Goal: Information Seeking & Learning: Learn about a topic

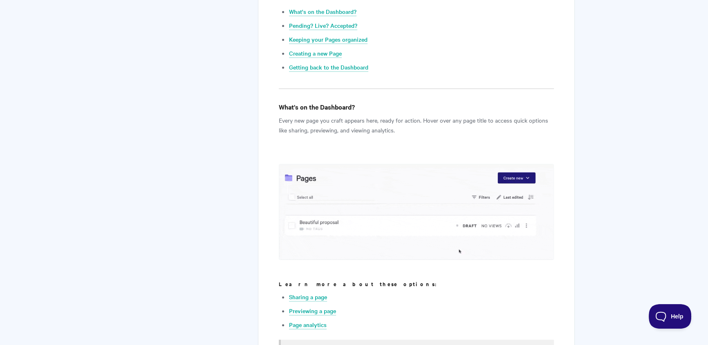
scroll to position [92, 0]
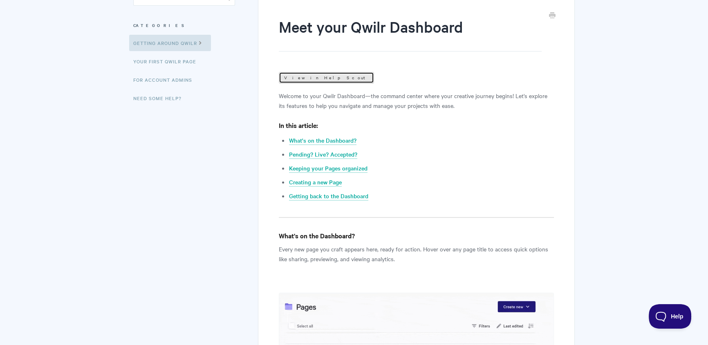
click at [307, 79] on link "View in Help Scout" at bounding box center [326, 77] width 95 height 11
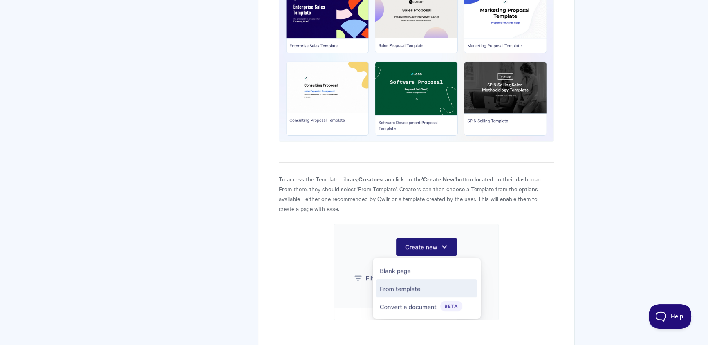
scroll to position [51, 0]
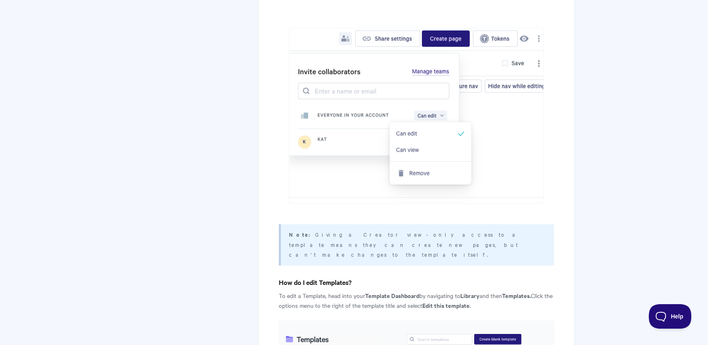
scroll to position [1978, 0]
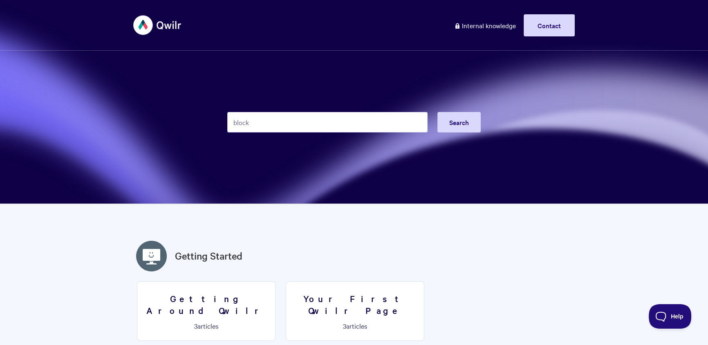
type input "blocks"
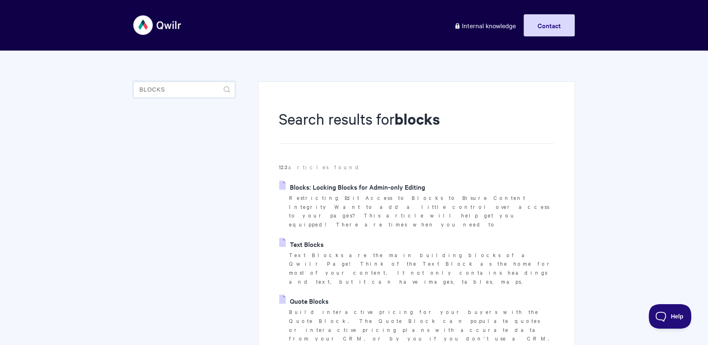
click at [166, 91] on input "blocks" at bounding box center [184, 89] width 102 height 16
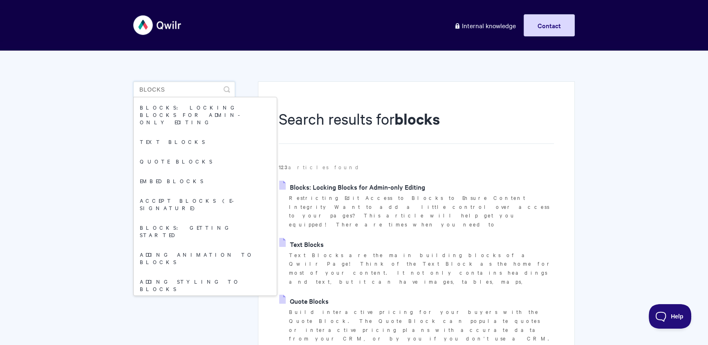
click at [166, 91] on input "blocks" at bounding box center [184, 89] width 102 height 16
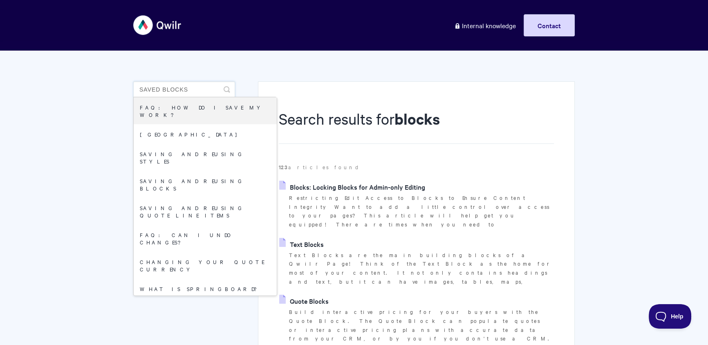
type input "saved blocks"
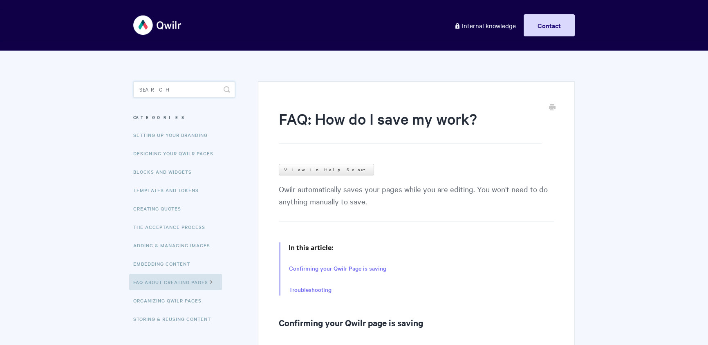
click at [181, 93] on input "Search" at bounding box center [184, 89] width 102 height 16
type input "saved"
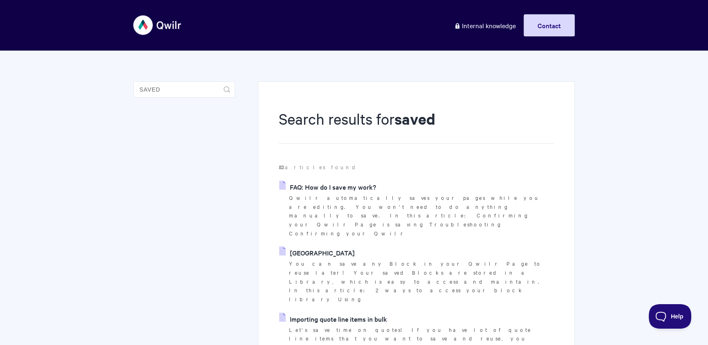
click at [340, 246] on link "[GEOGRAPHIC_DATA]" at bounding box center [317, 252] width 76 height 12
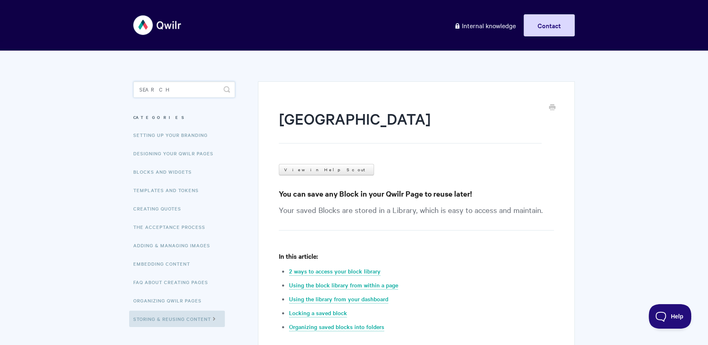
click at [183, 89] on input "Search" at bounding box center [184, 89] width 102 height 16
type input "block"
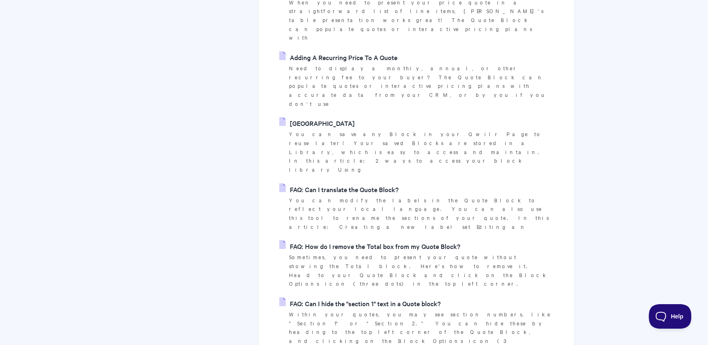
scroll to position [580, 0]
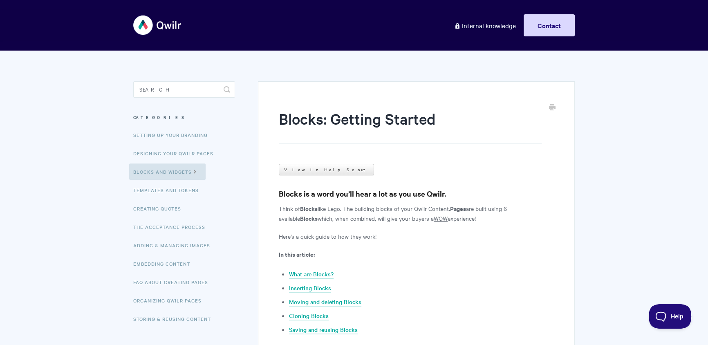
scroll to position [195, 0]
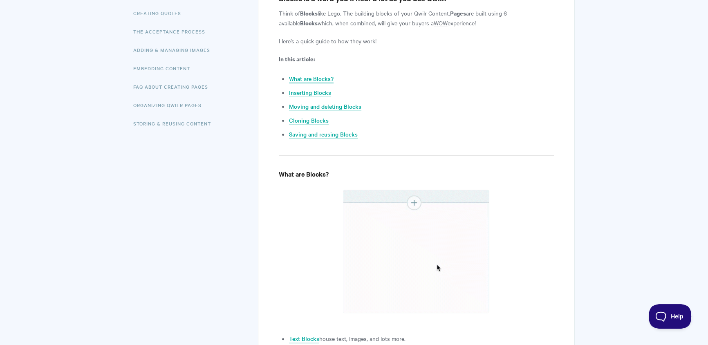
click at [320, 79] on link "What are Blocks?" at bounding box center [311, 78] width 45 height 9
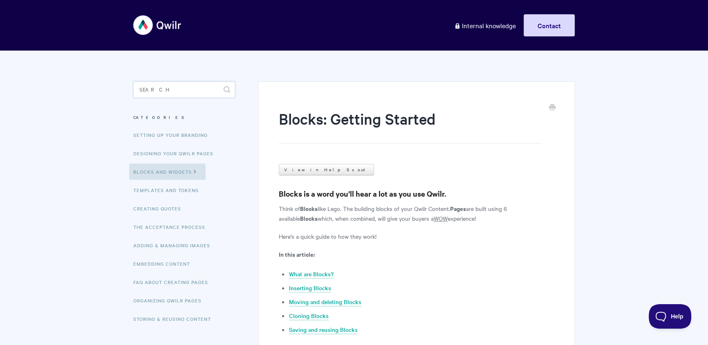
click at [170, 91] on input "Search" at bounding box center [184, 89] width 102 height 16
type input "brand editor"
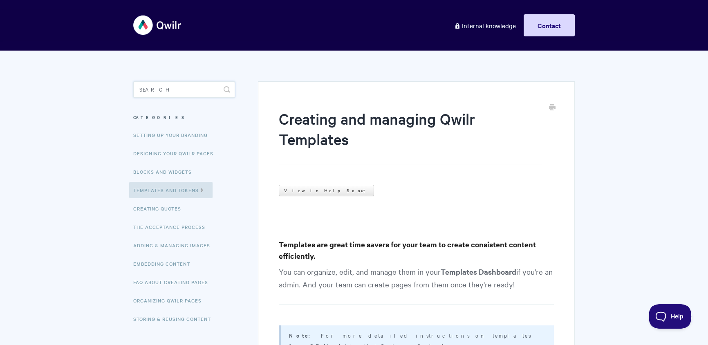
click at [167, 89] on input "Search" at bounding box center [184, 89] width 102 height 16
type input "themes"
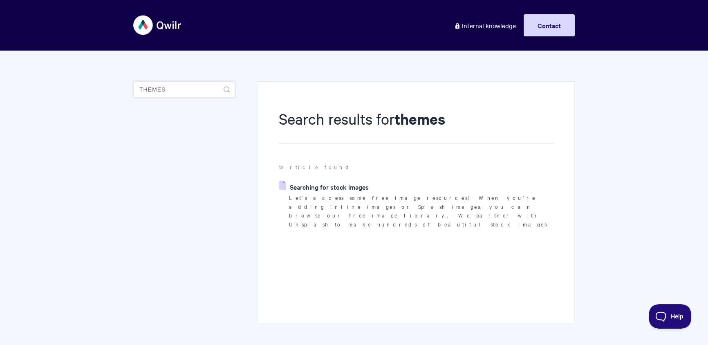
click at [213, 96] on input "themes" at bounding box center [184, 89] width 102 height 16
type input "agreements"
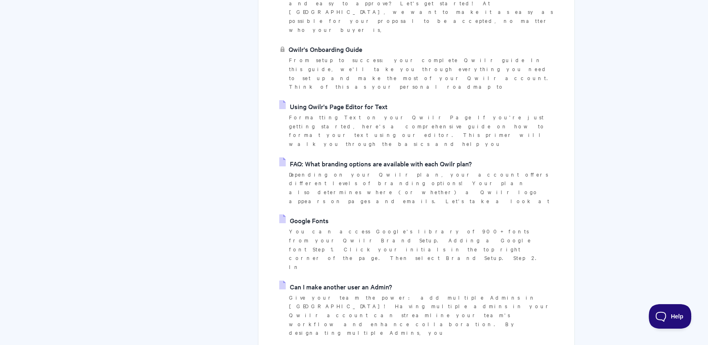
scroll to position [12, 0]
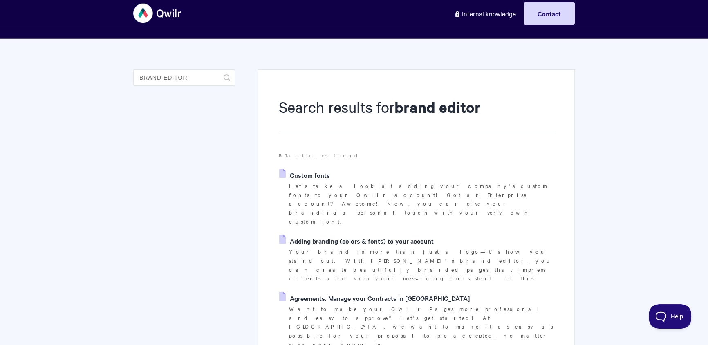
click at [367, 235] on link "Adding branding (colors & fonts) to your account" at bounding box center [356, 241] width 154 height 12
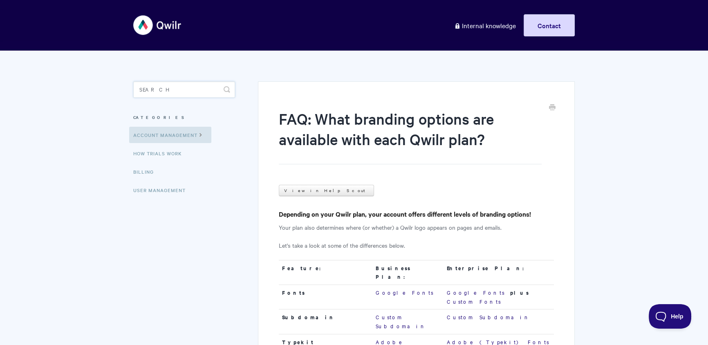
click at [186, 94] on input "Search" at bounding box center [184, 89] width 102 height 16
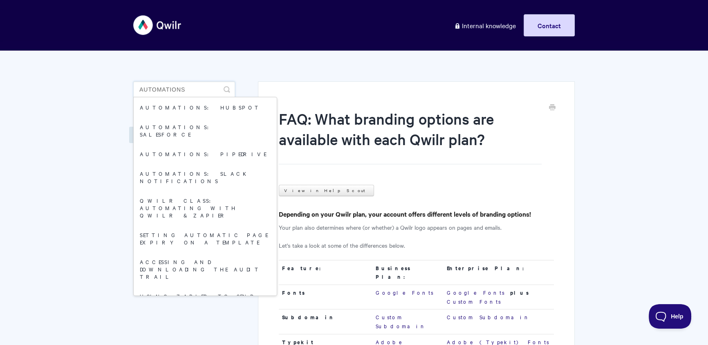
type input "automations"
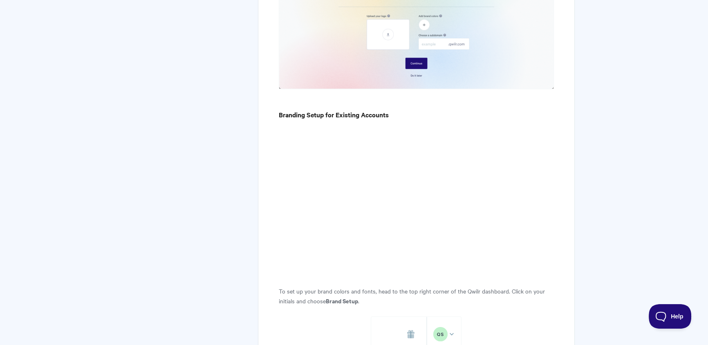
scroll to position [856, 0]
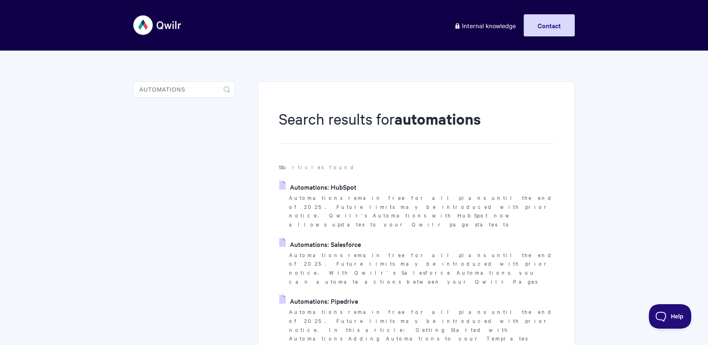
click at [184, 33] on div "Toggle Navigation Home Getting Started Creating & Editing Pages Sharing & Analy…" at bounding box center [353, 25] width 441 height 31
click at [181, 32] on img at bounding box center [157, 25] width 49 height 31
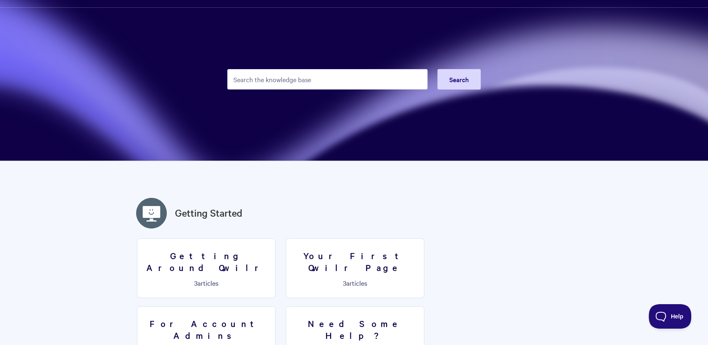
scroll to position [861, 0]
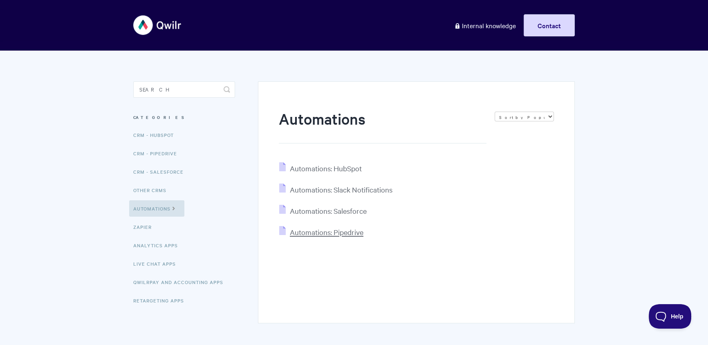
click at [331, 227] on span "Automations: Pipedrive" at bounding box center [327, 231] width 74 height 9
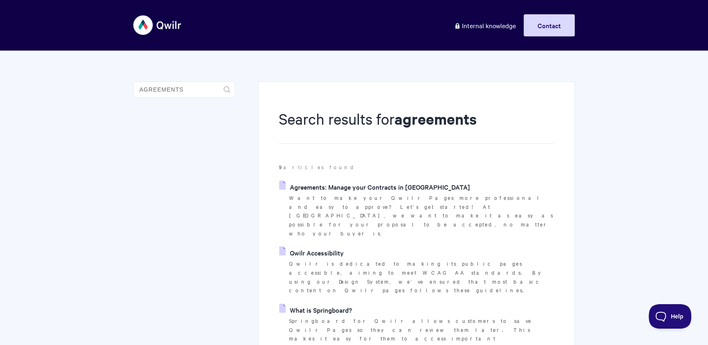
click at [357, 189] on link "Agreements: Manage your Contracts in [GEOGRAPHIC_DATA]" at bounding box center [374, 187] width 191 height 12
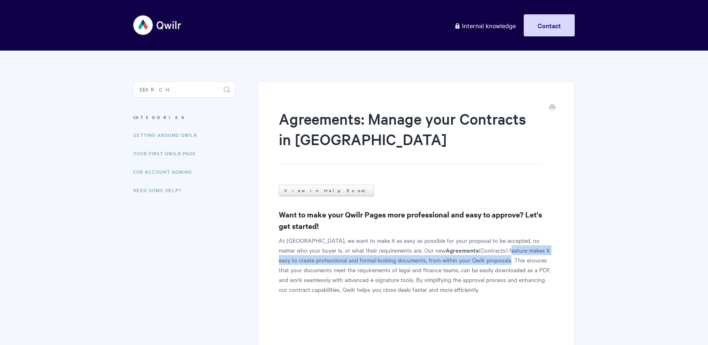
drag, startPoint x: 451, startPoint y: 250, endPoint x: 471, endPoint y: 259, distance: 22.1
click at [471, 259] on p "At Qwilr, we want to make it as easy as possible for your proposal to be accept…" at bounding box center [416, 264] width 275 height 59
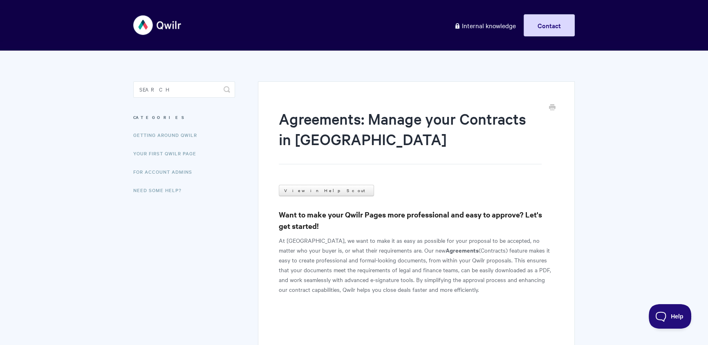
click at [429, 246] on p "At Qwilr, we want to make it as easy as possible for your proposal to be accept…" at bounding box center [416, 264] width 275 height 59
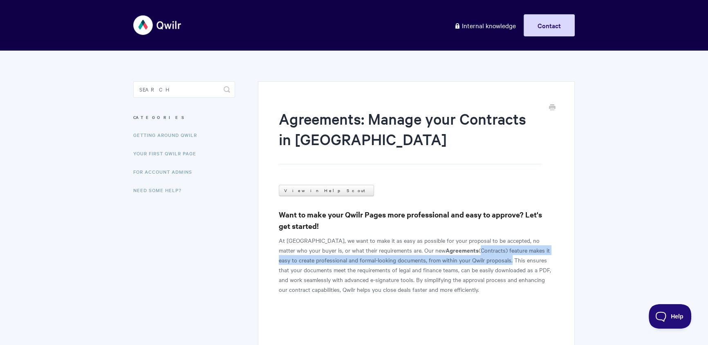
drag, startPoint x: 421, startPoint y: 248, endPoint x: 471, endPoint y: 259, distance: 51.5
click at [471, 259] on p "At Qwilr, we want to make it as easy as possible for your proposal to be accept…" at bounding box center [416, 264] width 275 height 59
copy p "(Contracts) feature makes it easy to create professional and formal-looking doc…"
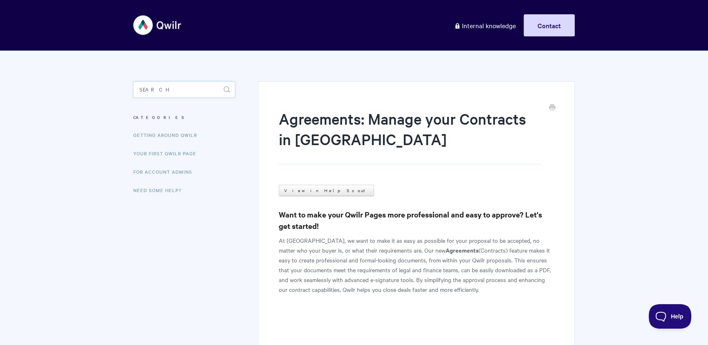
click at [151, 88] on input "Search" at bounding box center [184, 89] width 102 height 16
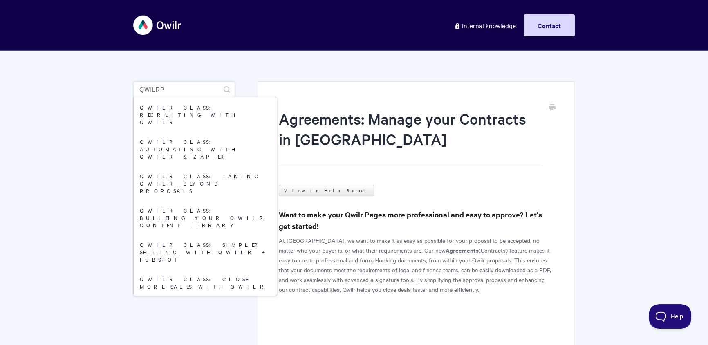
type input "qwilrpy"
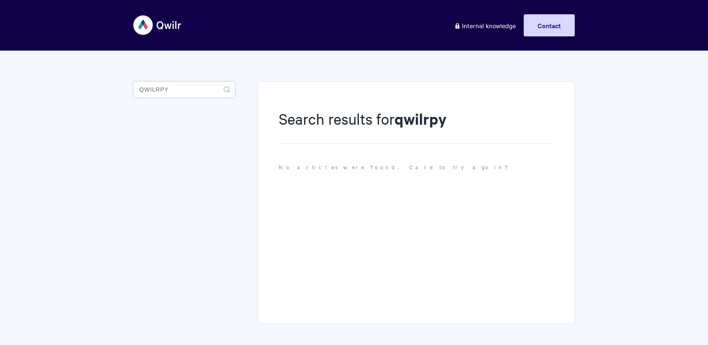
click at [186, 89] on input "qwilrpy" at bounding box center [184, 89] width 102 height 16
type input "qwilrpay"
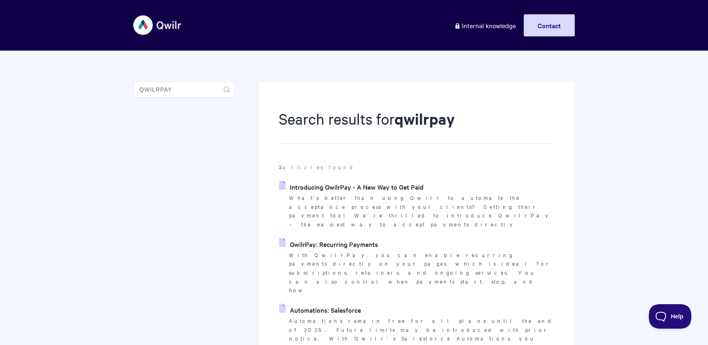
click at [333, 186] on link "Introducing QwilrPay - A New Way to Get Paid" at bounding box center [351, 187] width 144 height 12
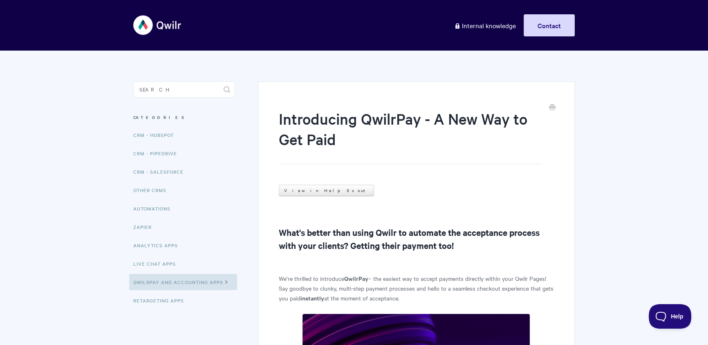
click at [201, 99] on aside "Toggle Search Categories CRM - HubSpot CRM - Pipedrive CRM - Salesforce Other C…" at bounding box center [184, 201] width 102 height 241
click at [208, 90] on input "Search" at bounding box center [184, 89] width 102 height 16
paste input "Engagement scores"
type input "Engagement scores"
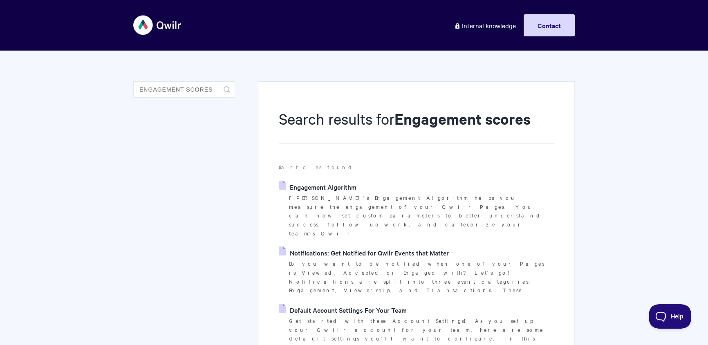
click at [303, 183] on link "Engagement Algorithm" at bounding box center [317, 187] width 77 height 12
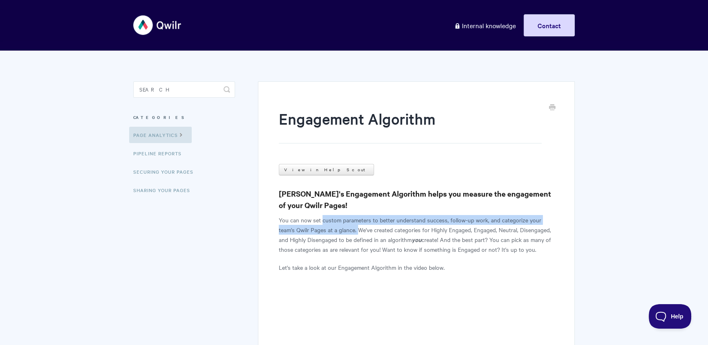
drag, startPoint x: 321, startPoint y: 221, endPoint x: 359, endPoint y: 231, distance: 39.5
click at [359, 231] on p "You can now set custom parameters to better understand success, follow-up work,…" at bounding box center [416, 234] width 275 height 39
copy p "custom parameters to better understand success, follow-up work, and categorize …"
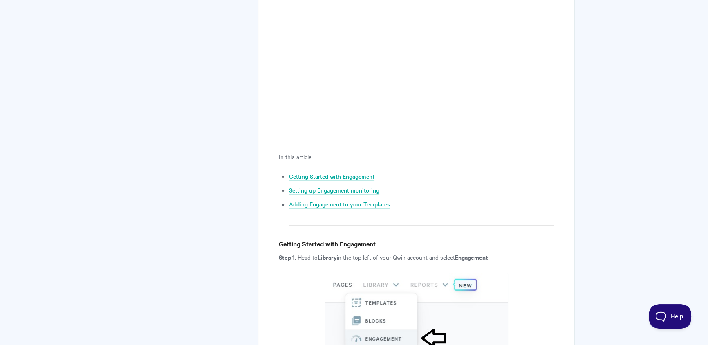
scroll to position [94, 0]
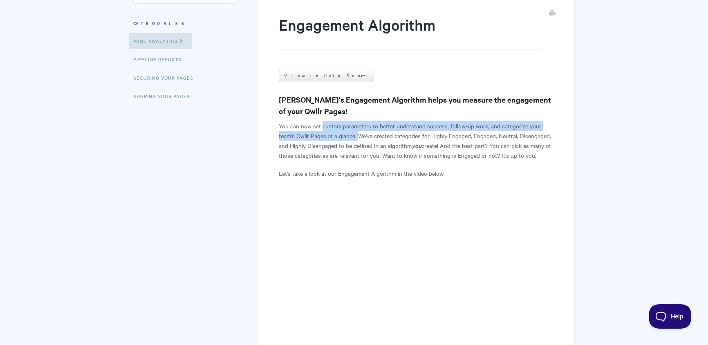
copy p "custom parameters to better understand success, follow-up work, and categorize …"
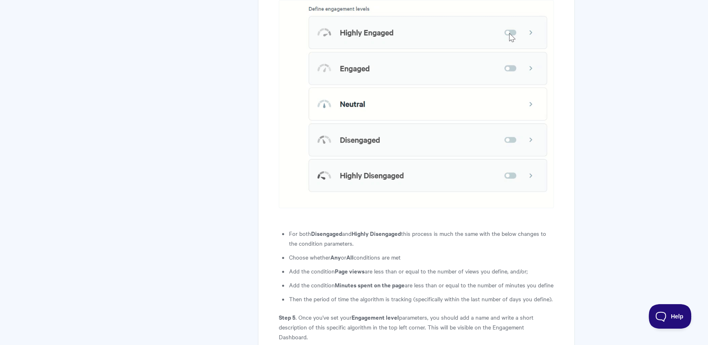
scroll to position [1230, 0]
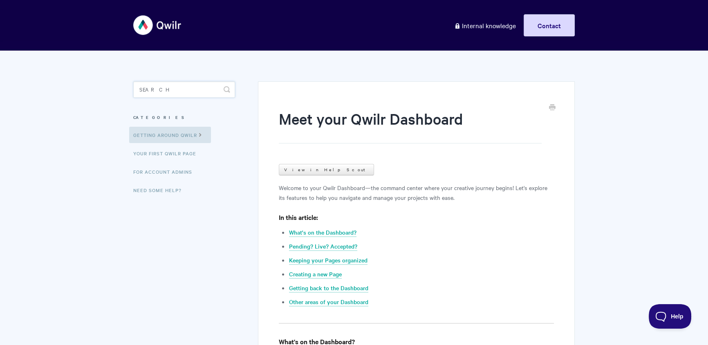
click at [177, 92] on input "Search" at bounding box center [184, 89] width 102 height 16
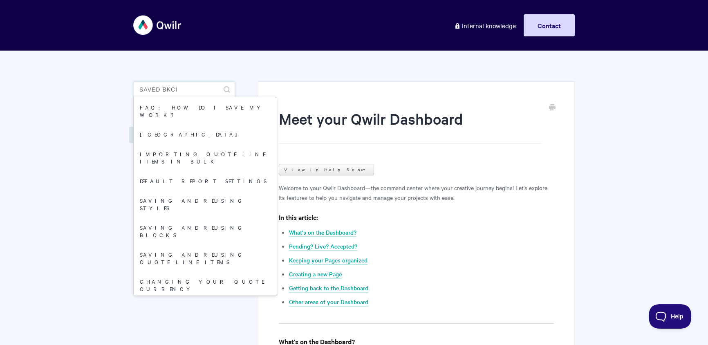
type input "saved bkci"
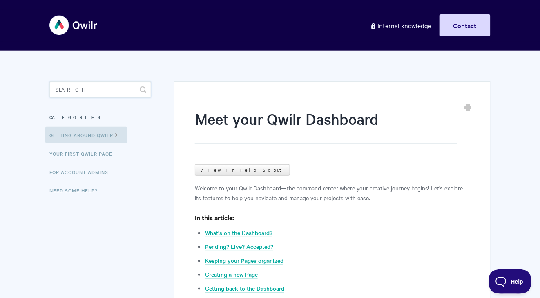
click at [108, 90] on input "Search" at bounding box center [100, 89] width 102 height 16
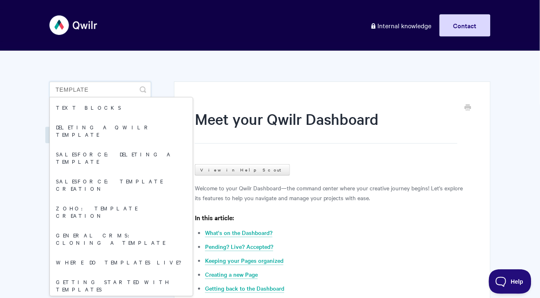
type input "template"
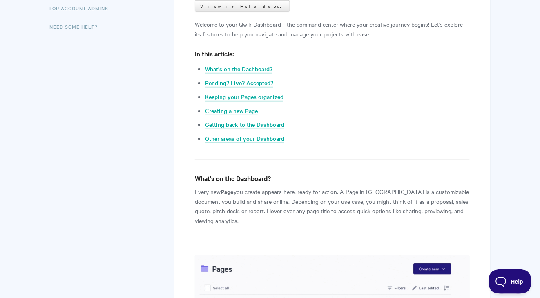
click at [232, 133] on li "Other areas of your Dashboard" at bounding box center [337, 138] width 265 height 10
click at [233, 134] on link "Other areas of your Dashboard" at bounding box center [244, 138] width 79 height 9
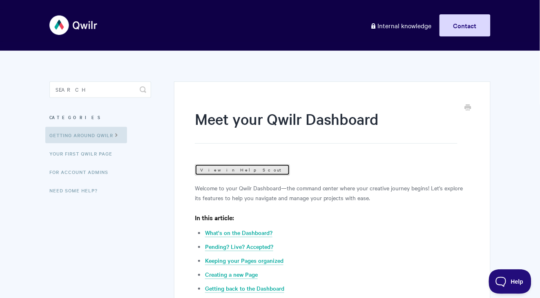
click at [214, 172] on link "View in Help Scout" at bounding box center [242, 169] width 95 height 11
click at [96, 86] on input "Search" at bounding box center [100, 89] width 102 height 16
type input "reports"
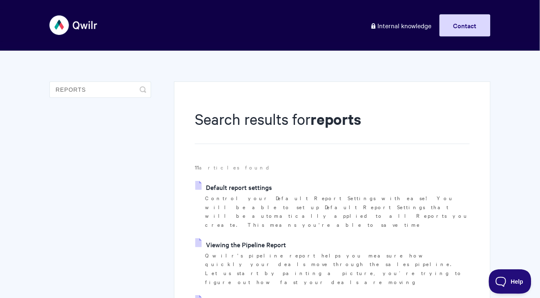
scroll to position [9, 0]
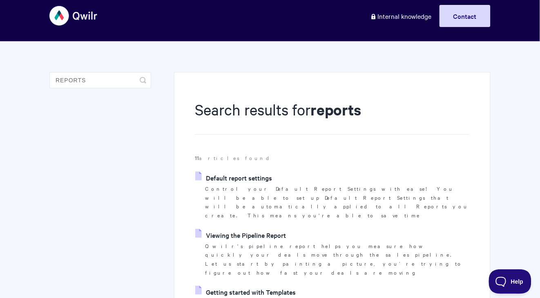
click at [253, 241] on p "Qwilr's pipeline report helps you measure how quickly your deals move through t…" at bounding box center [337, 259] width 265 height 36
click at [265, 228] on link "Viewing the Pipeline Report" at bounding box center [240, 234] width 91 height 12
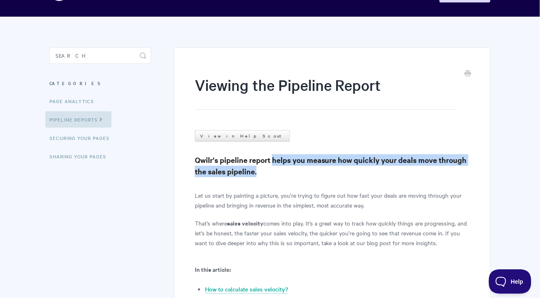
drag, startPoint x: 269, startPoint y: 173, endPoint x: 274, endPoint y: 159, distance: 15.6
click at [274, 159] on h3 "Qwilr's pipeline report helps you measure how quickly your deals move through t…" at bounding box center [332, 165] width 275 height 23
copy h3 "helps you measure how quickly your deals move through the sales pipeline."
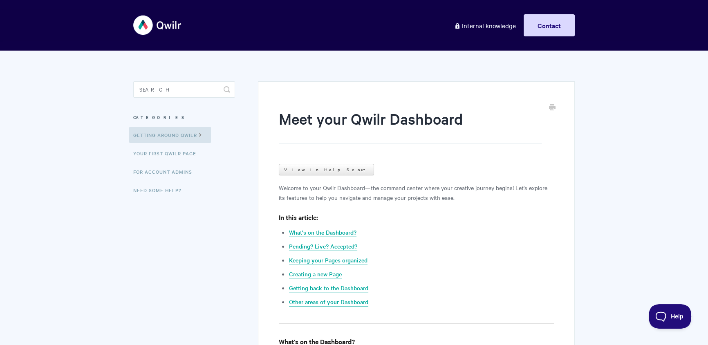
click at [358, 304] on link "Other areas of your Dashboard" at bounding box center [328, 302] width 79 height 9
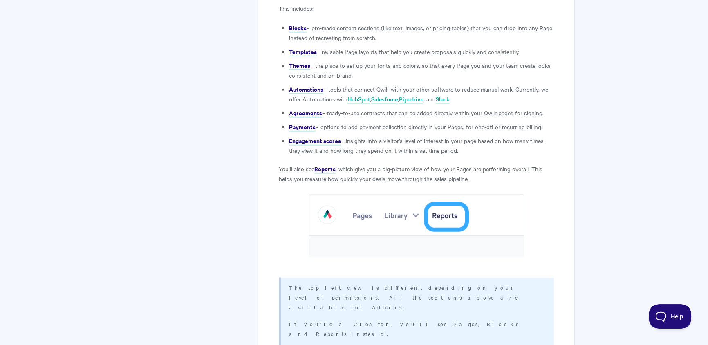
scroll to position [2588, 0]
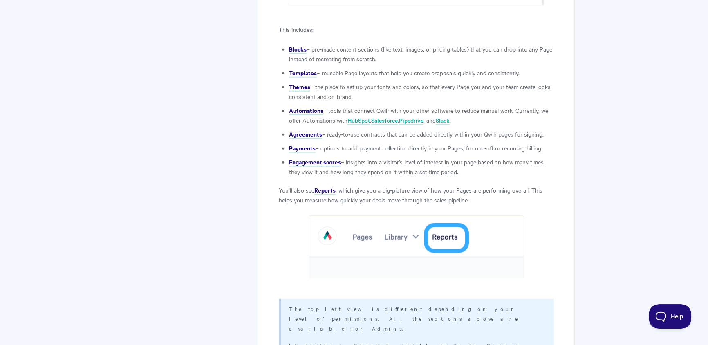
scroll to position [2566, 0]
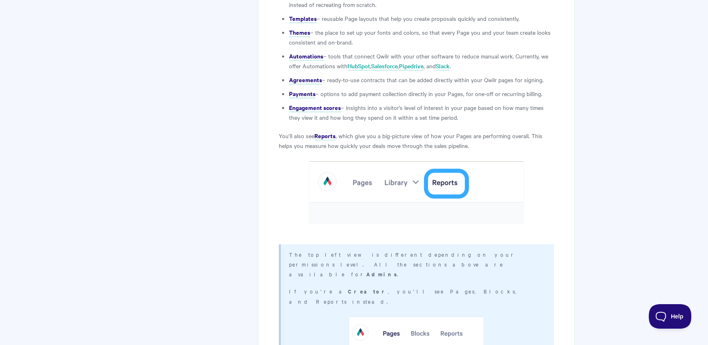
scroll to position [2374, 0]
